Goal: Use online tool/utility: Utilize a website feature to perform a specific function

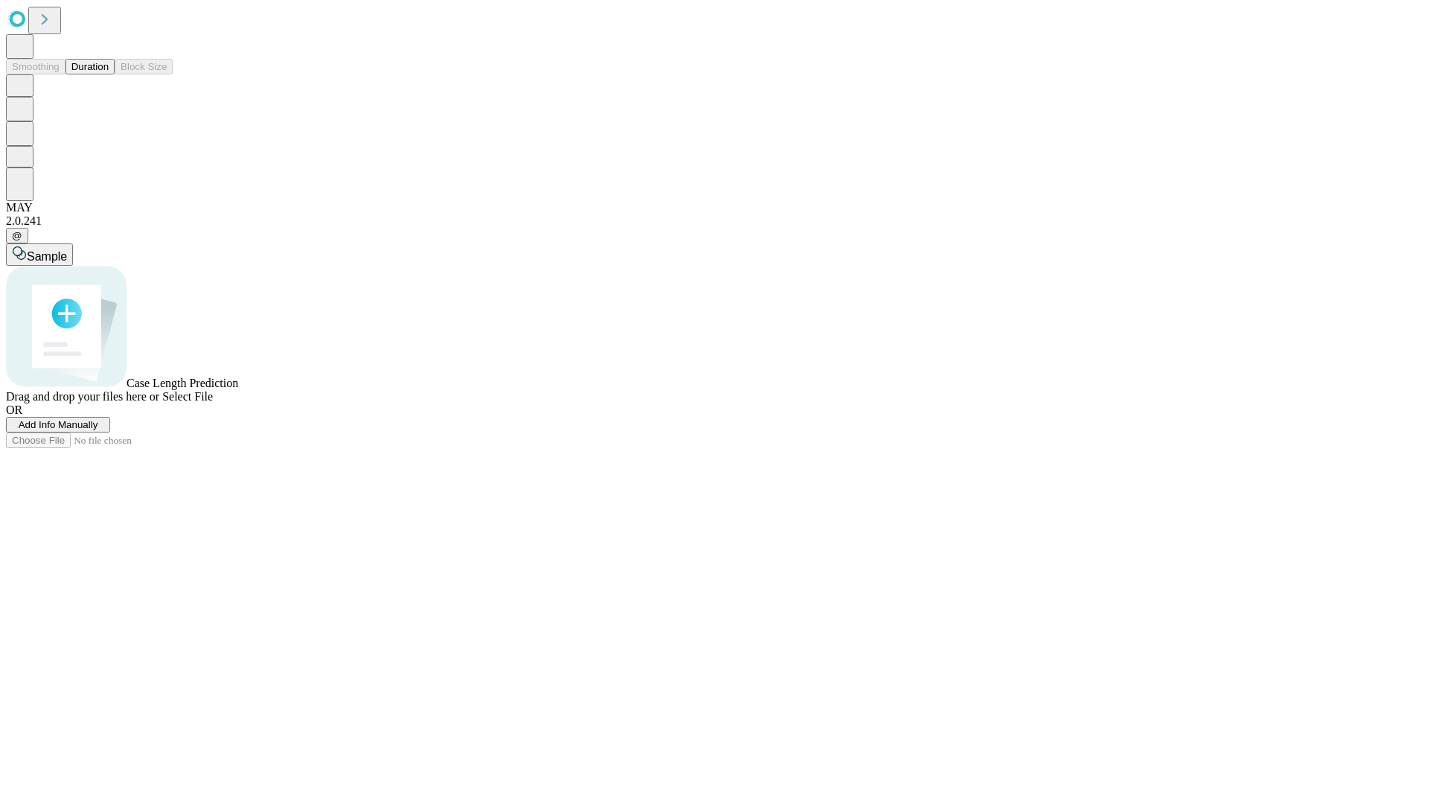
click at [109, 74] on button "Duration" at bounding box center [90, 67] width 49 height 16
click at [98, 430] on span "Add Info Manually" at bounding box center [59, 424] width 80 height 11
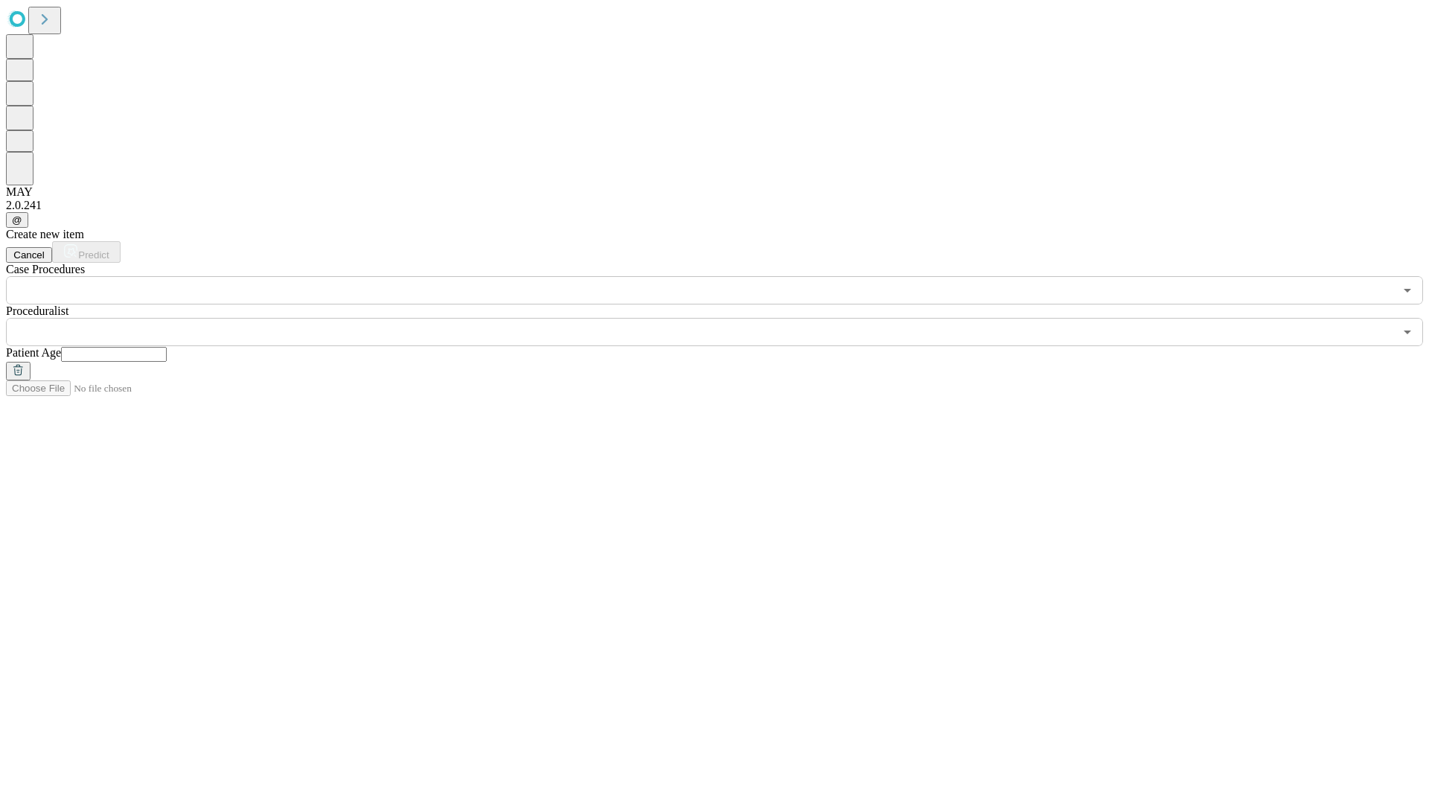
click at [167, 347] on input "text" at bounding box center [114, 354] width 106 height 15
type input "**"
click at [725, 318] on input "text" at bounding box center [700, 332] width 1388 height 28
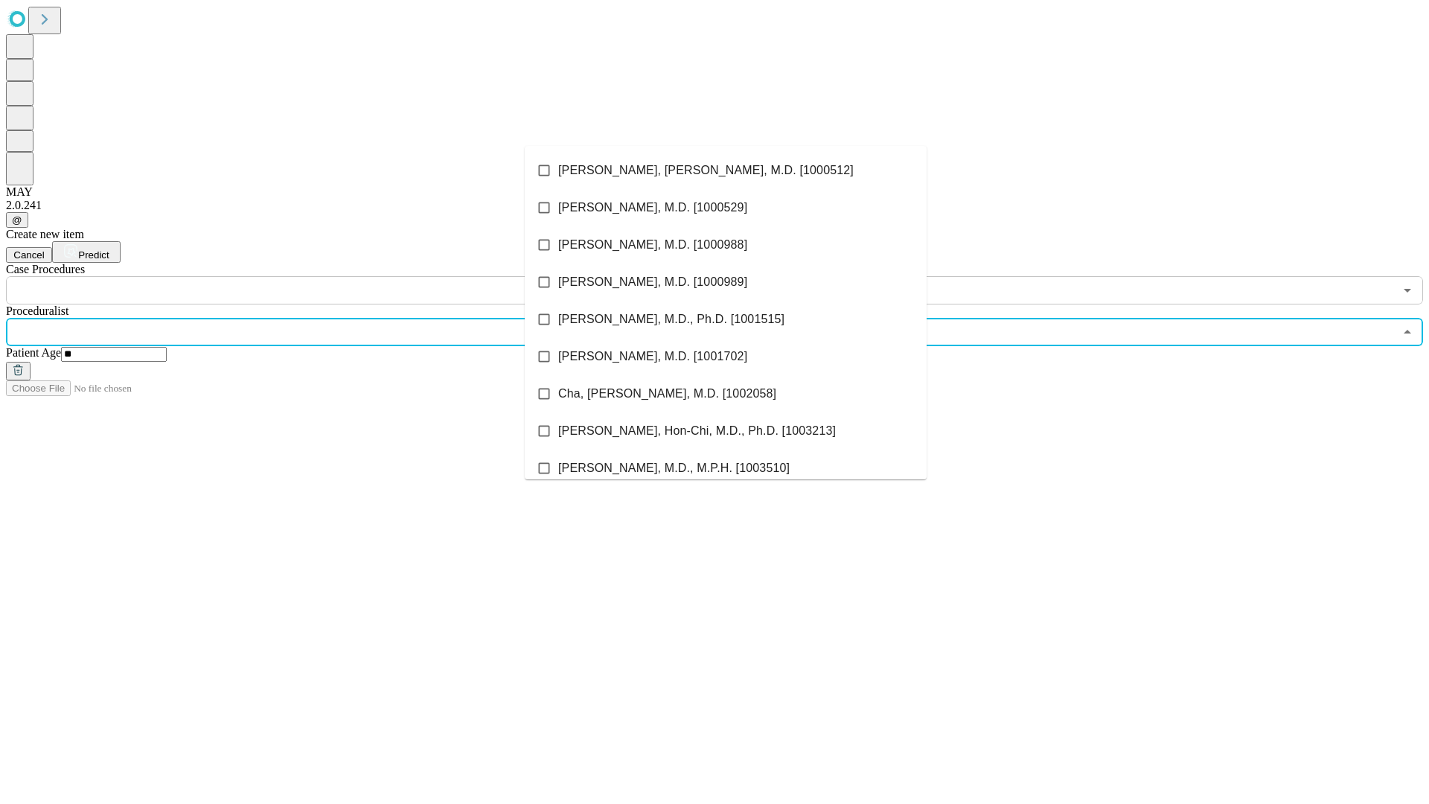
click at [726, 170] on li "[PERSON_NAME], [PERSON_NAME], M.D. [1000512]" at bounding box center [726, 170] width 402 height 37
click at [313, 276] on input "text" at bounding box center [700, 290] width 1388 height 28
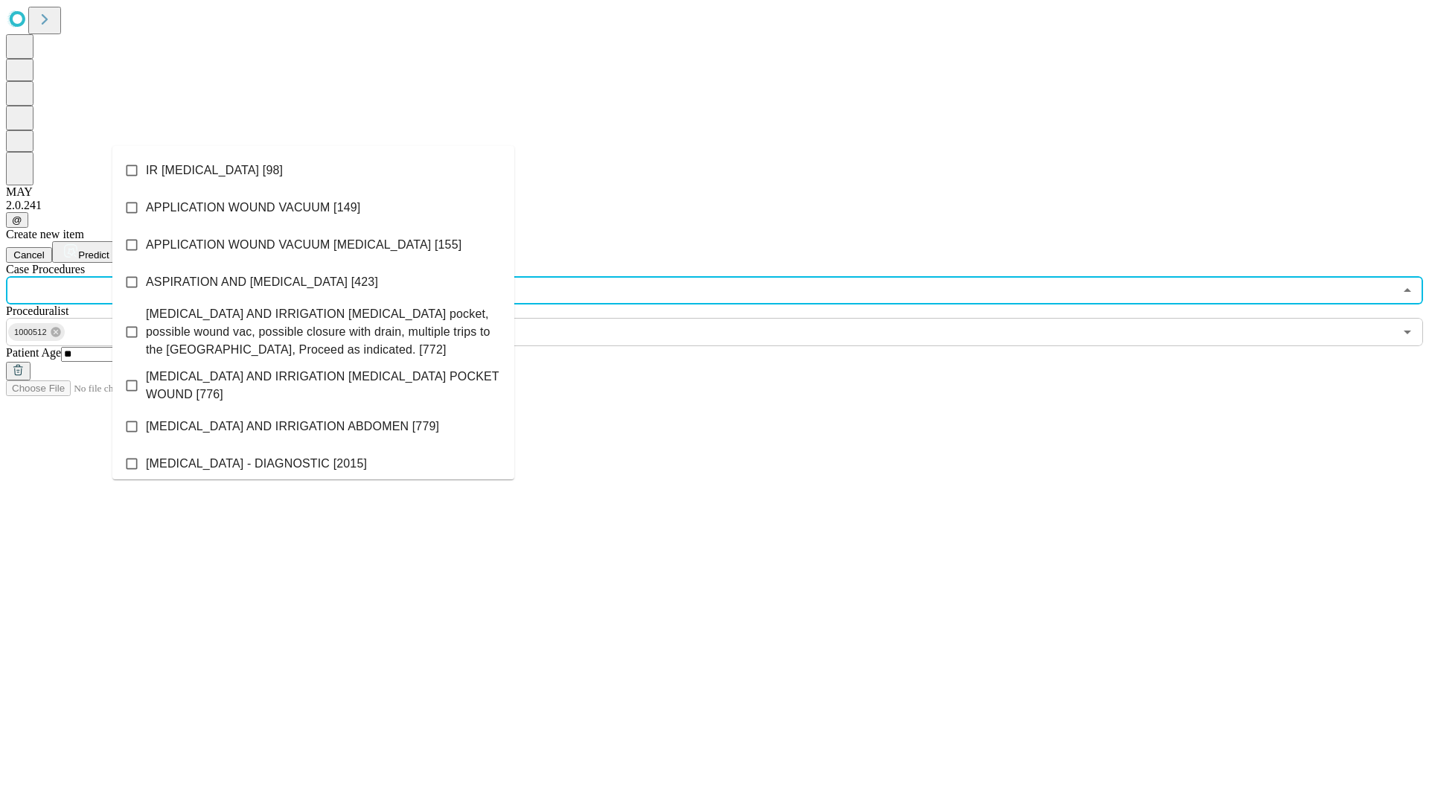
click at [313, 170] on li "IR [MEDICAL_DATA] [98]" at bounding box center [313, 170] width 402 height 37
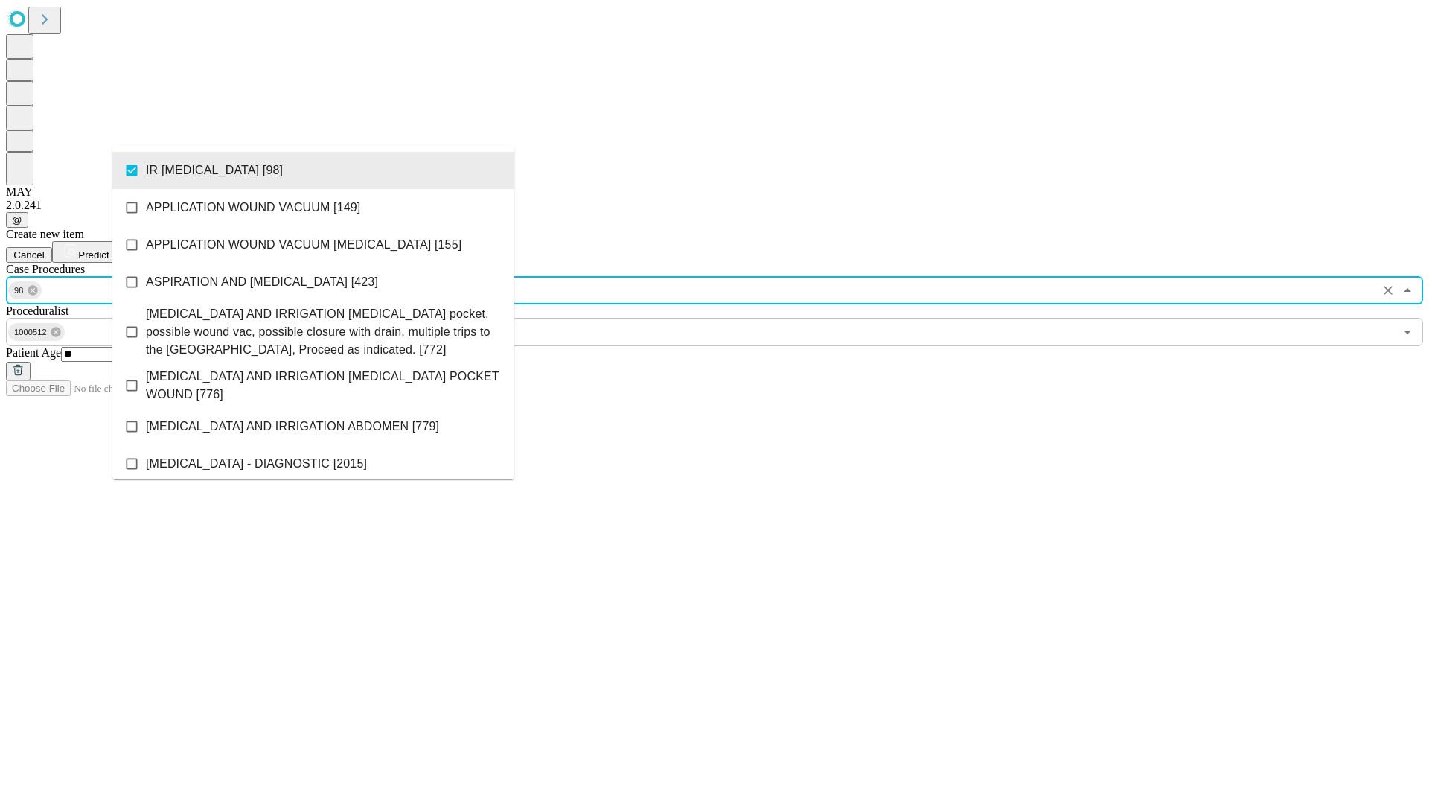
click at [109, 249] on span "Predict" at bounding box center [93, 254] width 31 height 11
